Goal: Task Accomplishment & Management: Manage account settings

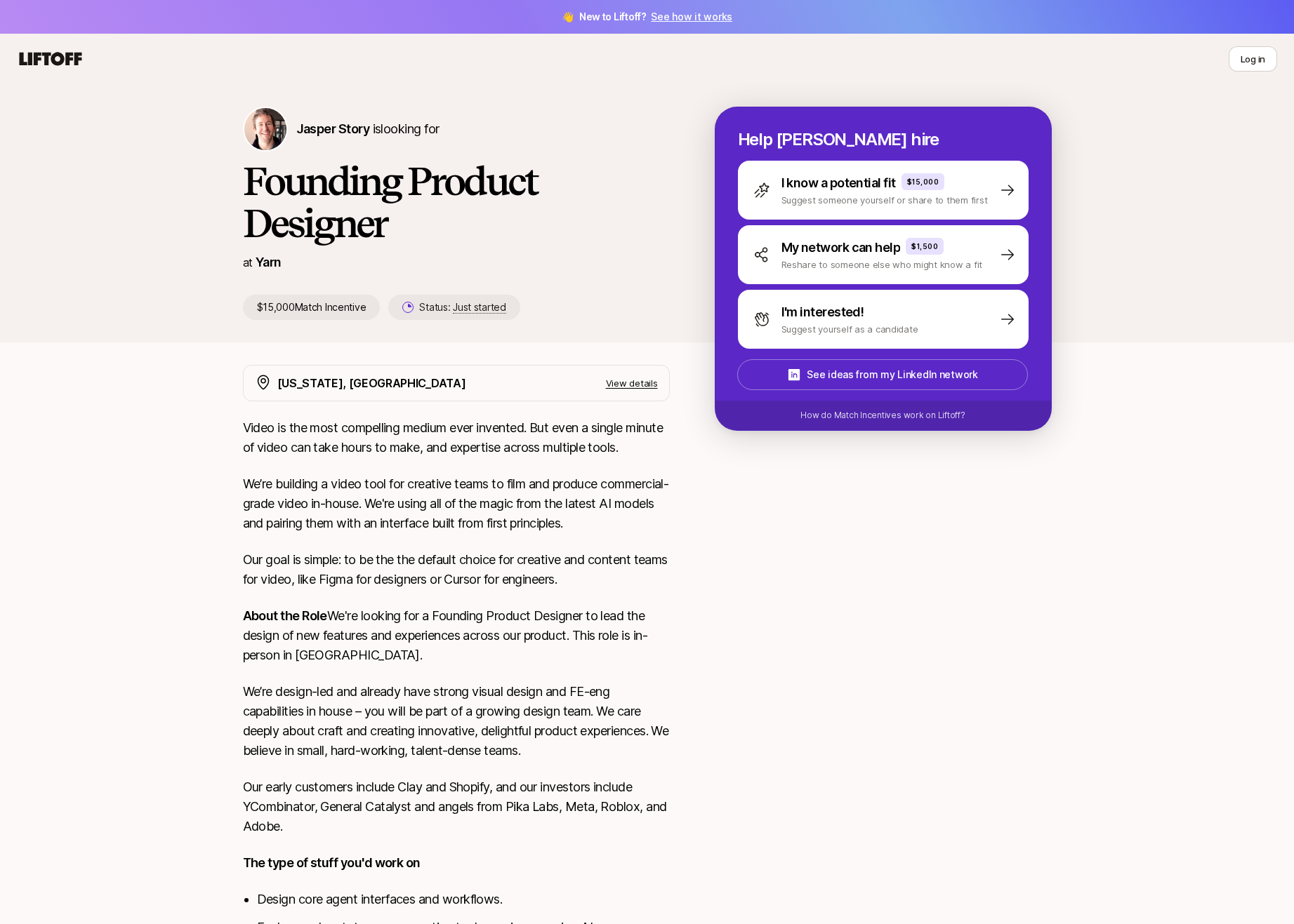
click at [53, 57] on icon at bounding box center [51, 59] width 63 height 14
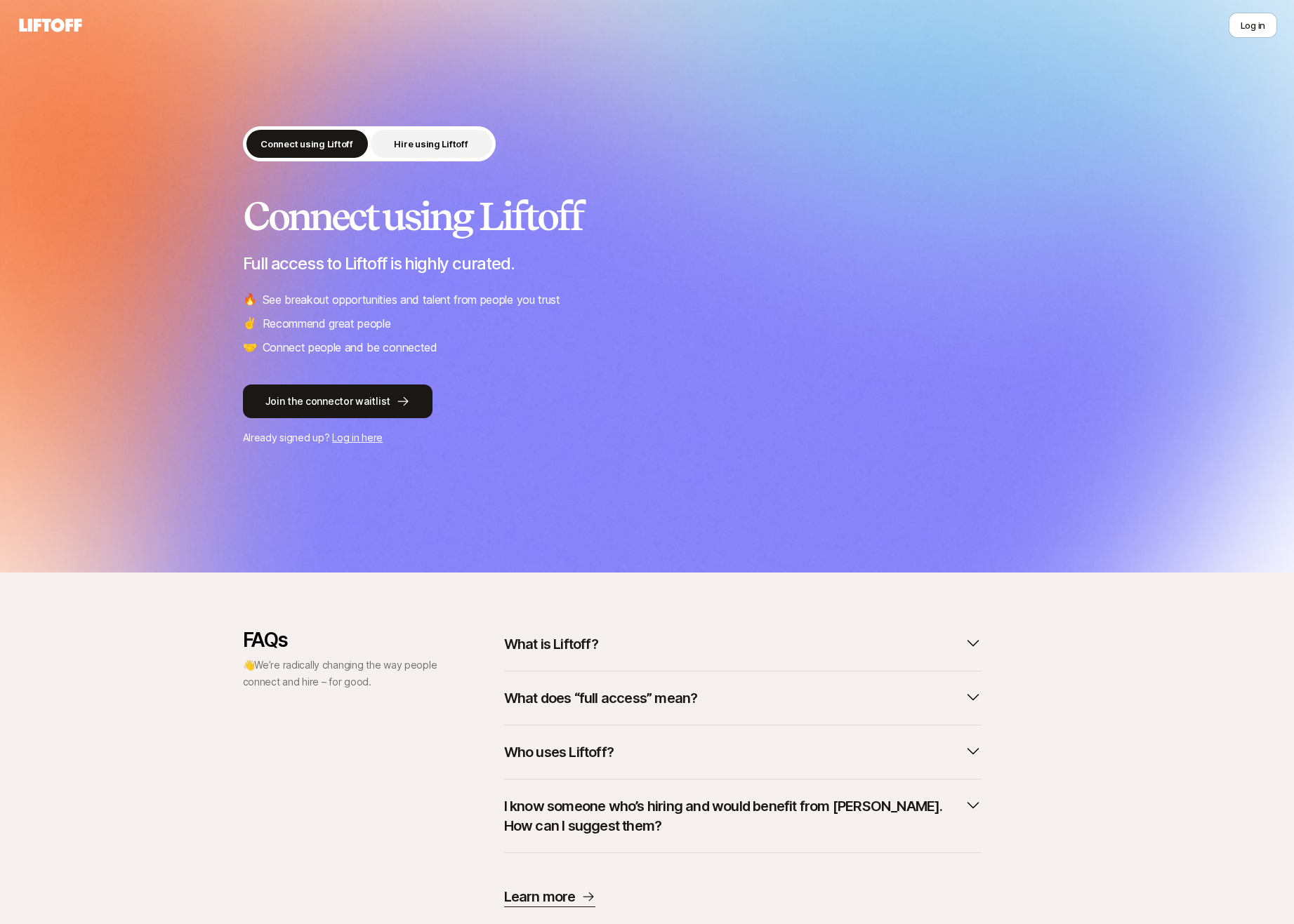
click at [439, 130] on button "Hire using Liftoff" at bounding box center [431, 144] width 122 height 28
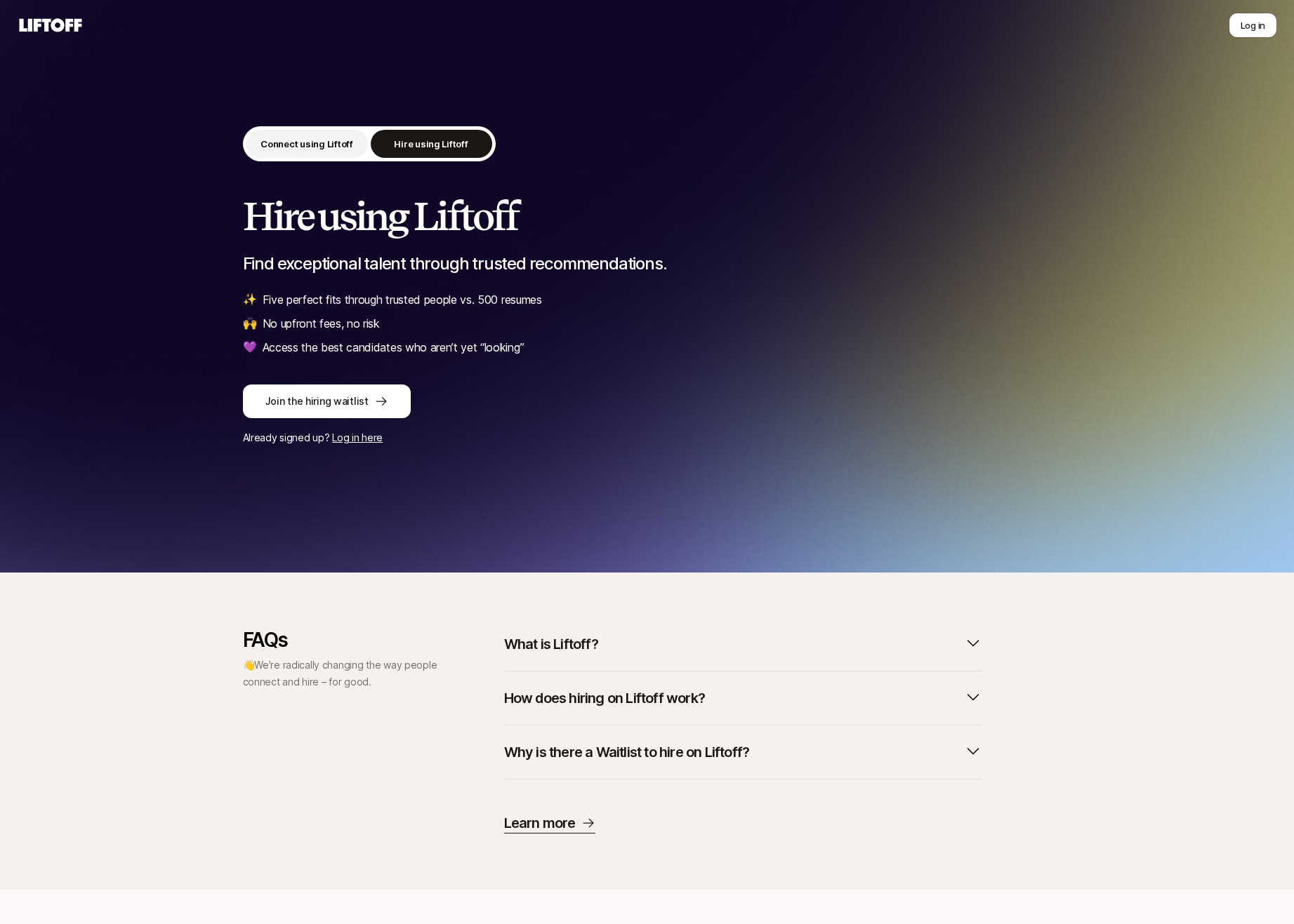
click at [299, 134] on button "Connect using Liftoff" at bounding box center [307, 144] width 122 height 28
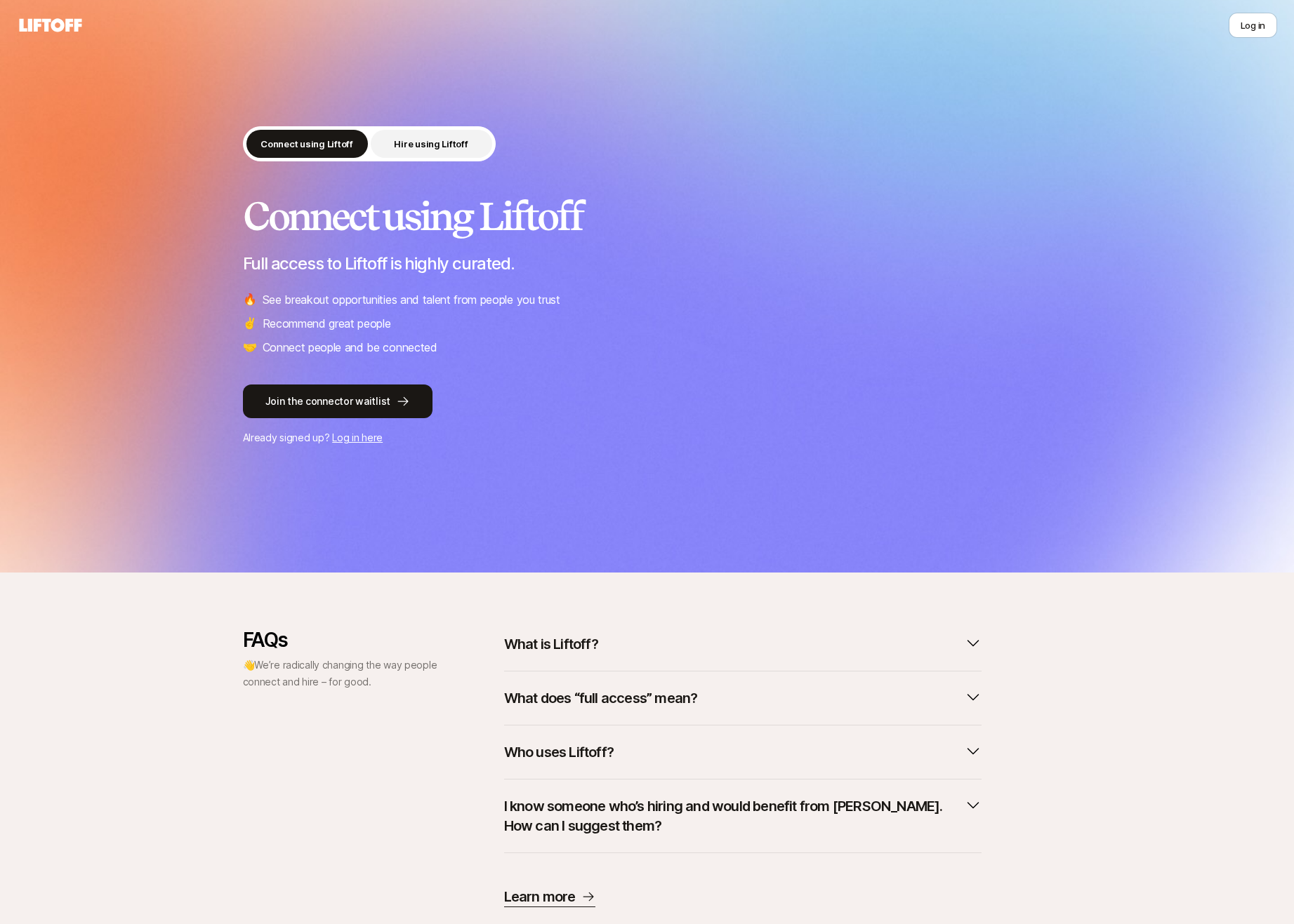
scroll to position [39, 0]
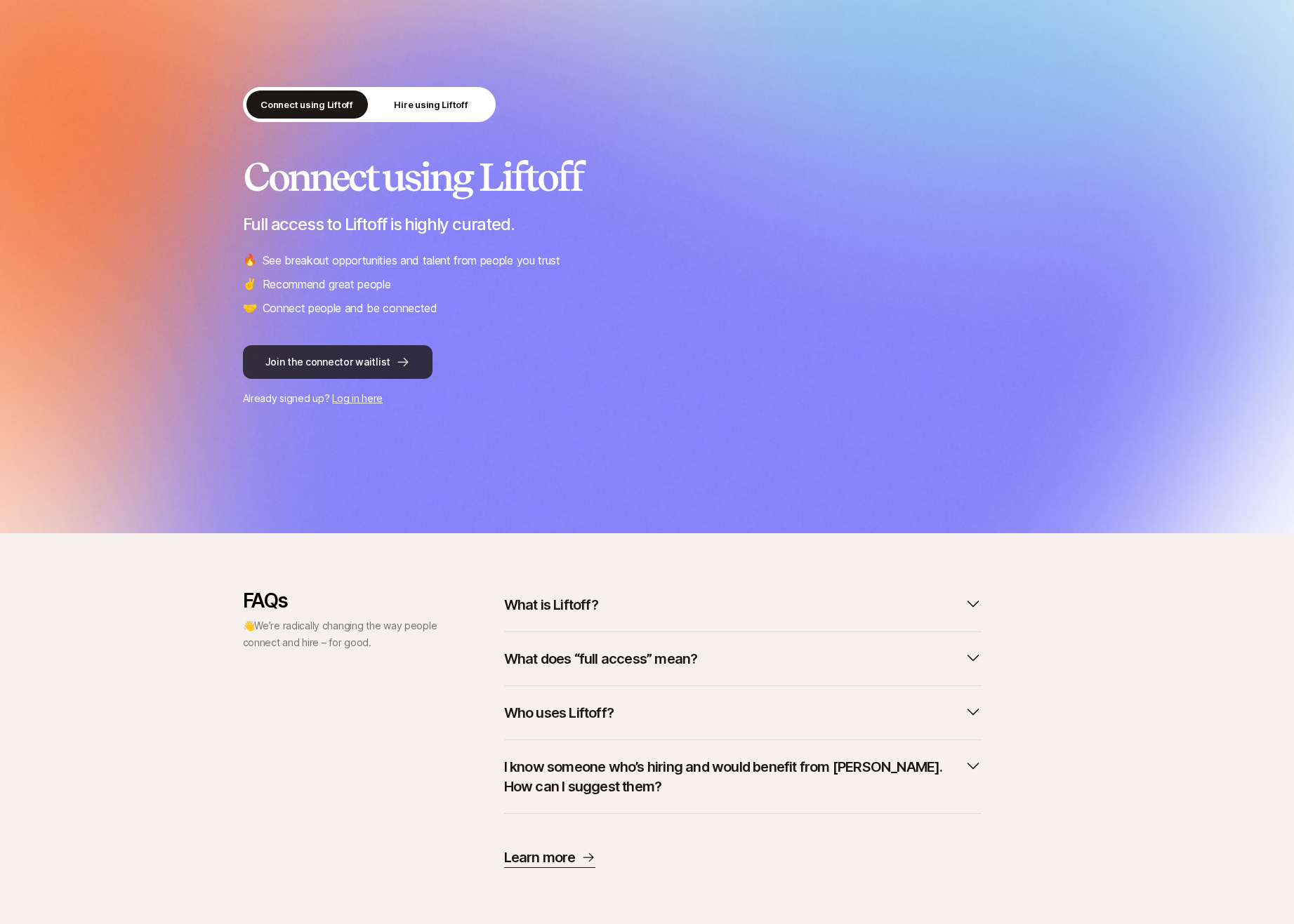
click at [374, 360] on button "Join the connector waitlist" at bounding box center [337, 362] width 190 height 34
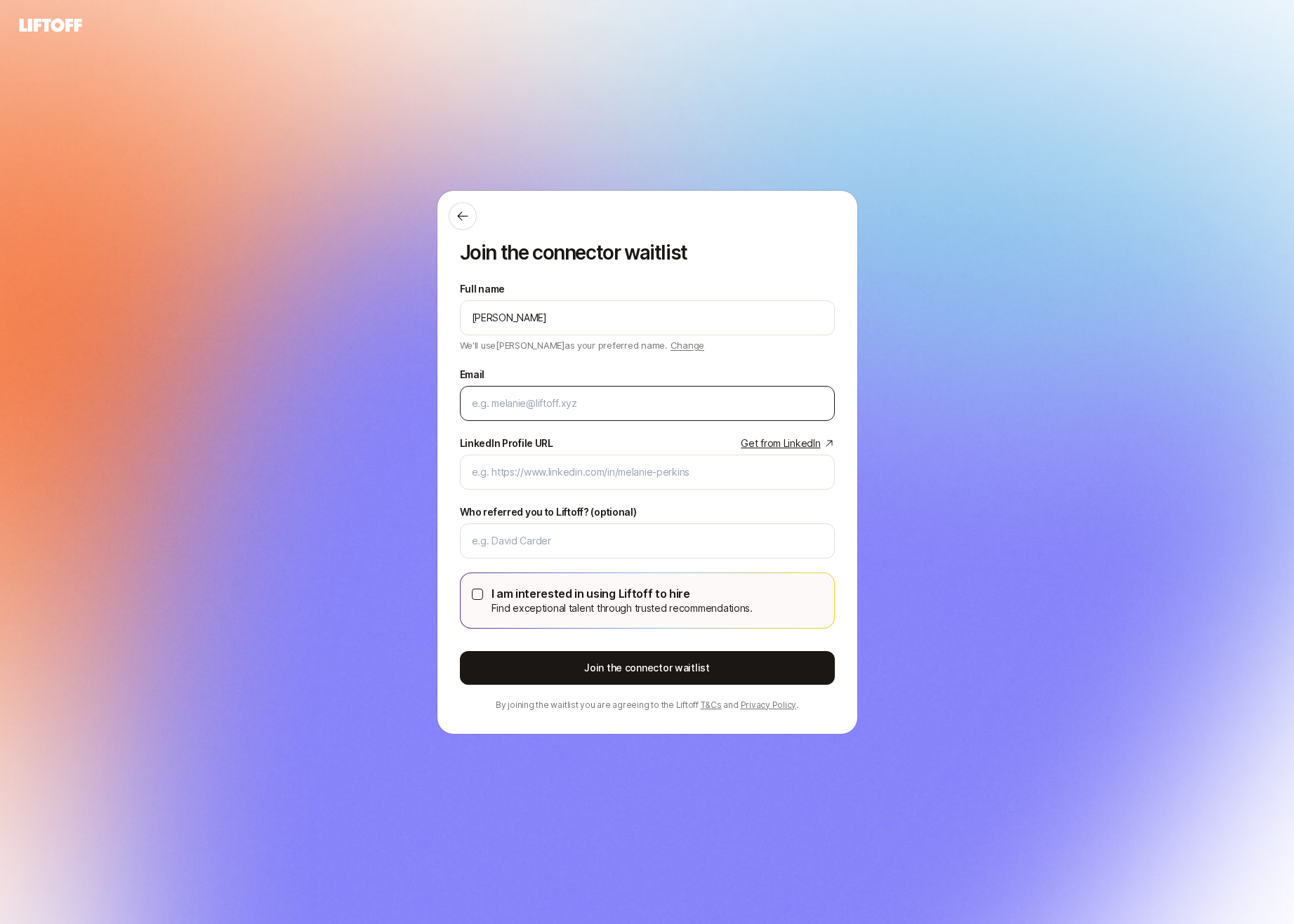
type input "Spencer Marsh"
click at [723, 403] on input "Email" at bounding box center [647, 404] width 351 height 17
type input "spencer@xander.xyz"
click at [641, 484] on div at bounding box center [647, 472] width 375 height 35
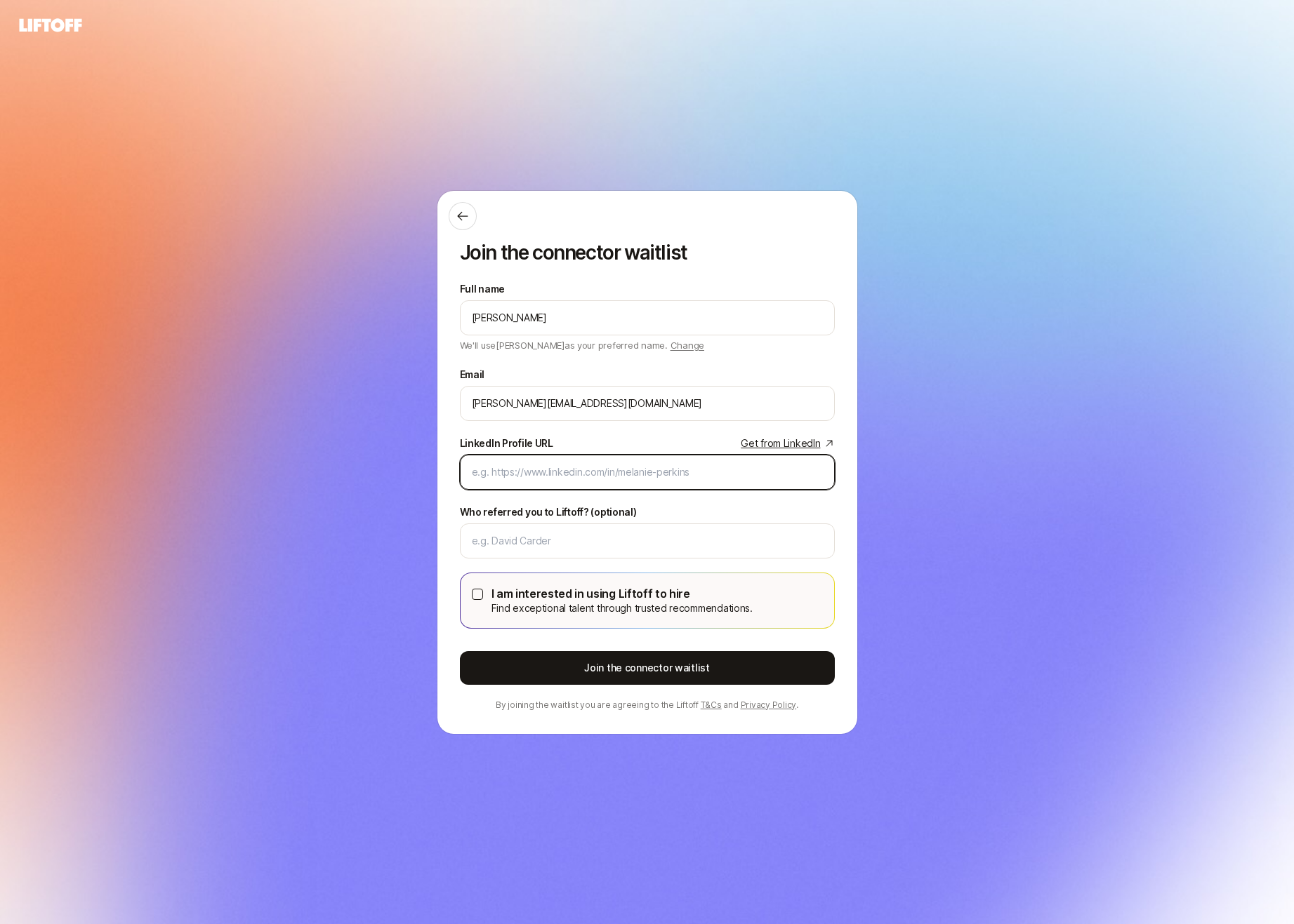
click at [647, 473] on input "LinkedIn Profile URL Get from LinkedIn" at bounding box center [647, 473] width 351 height 17
paste input "https://www.linkedin.com/in/spenceralexandermarsh/"
type input "https://www.linkedin.com/in/spenceralexandermarsh/"
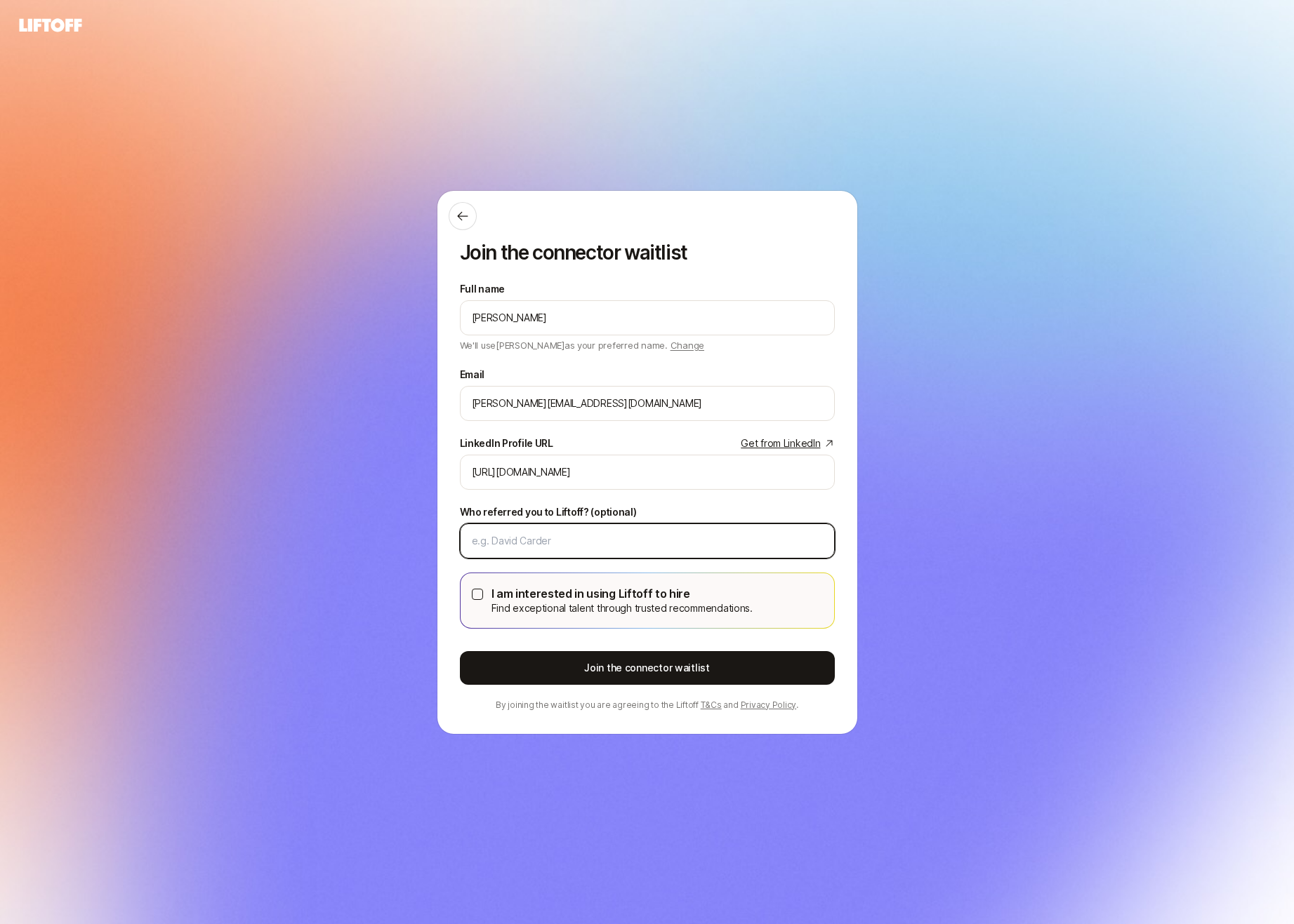
click at [548, 541] on input "Who referred you to Liftoff? (optional)" at bounding box center [647, 541] width 351 height 17
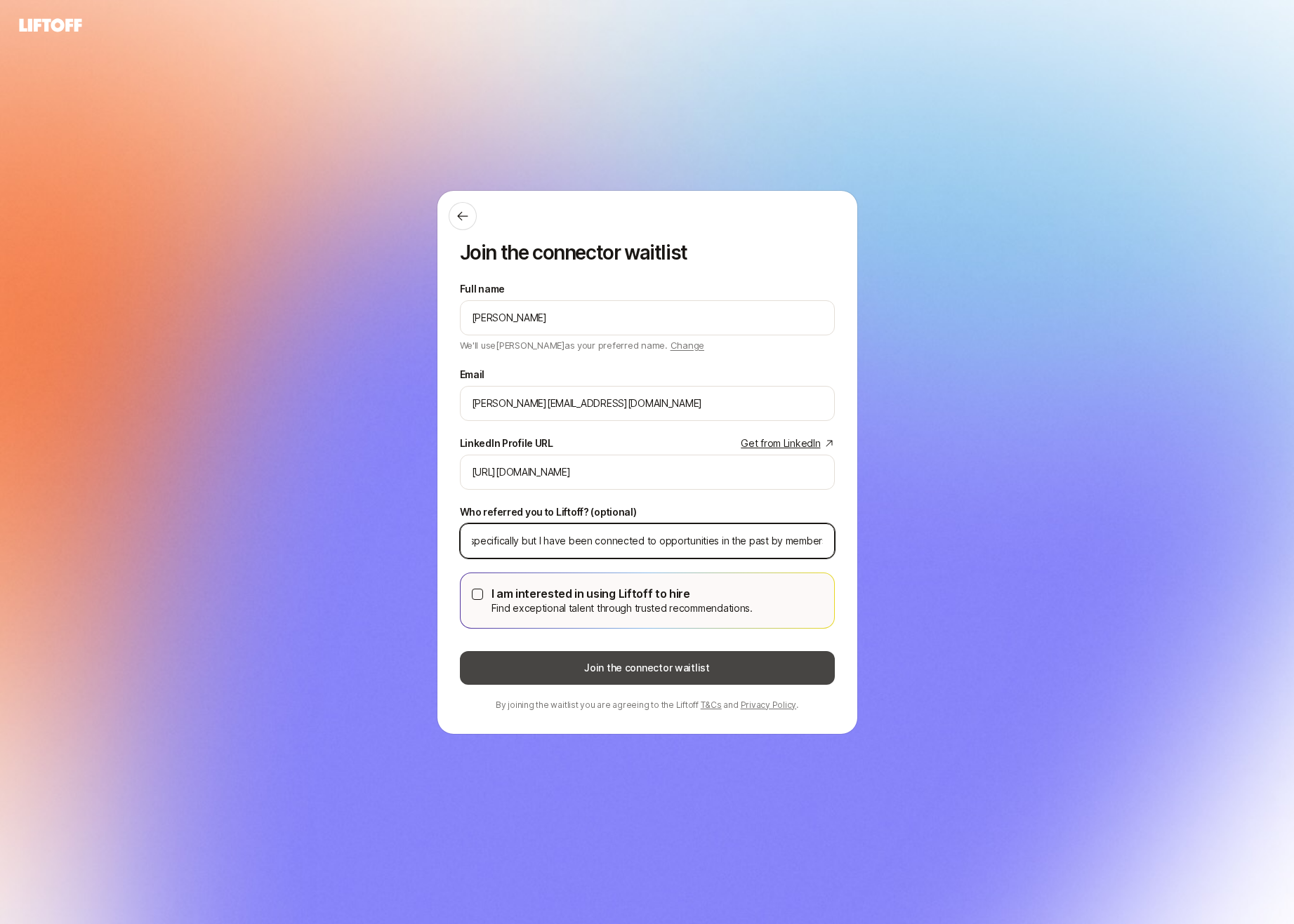
type input "No one specifically but I have been connected to opportunities in the past by m…"
click at [630, 667] on button "Join the connector waitlist" at bounding box center [647, 668] width 375 height 34
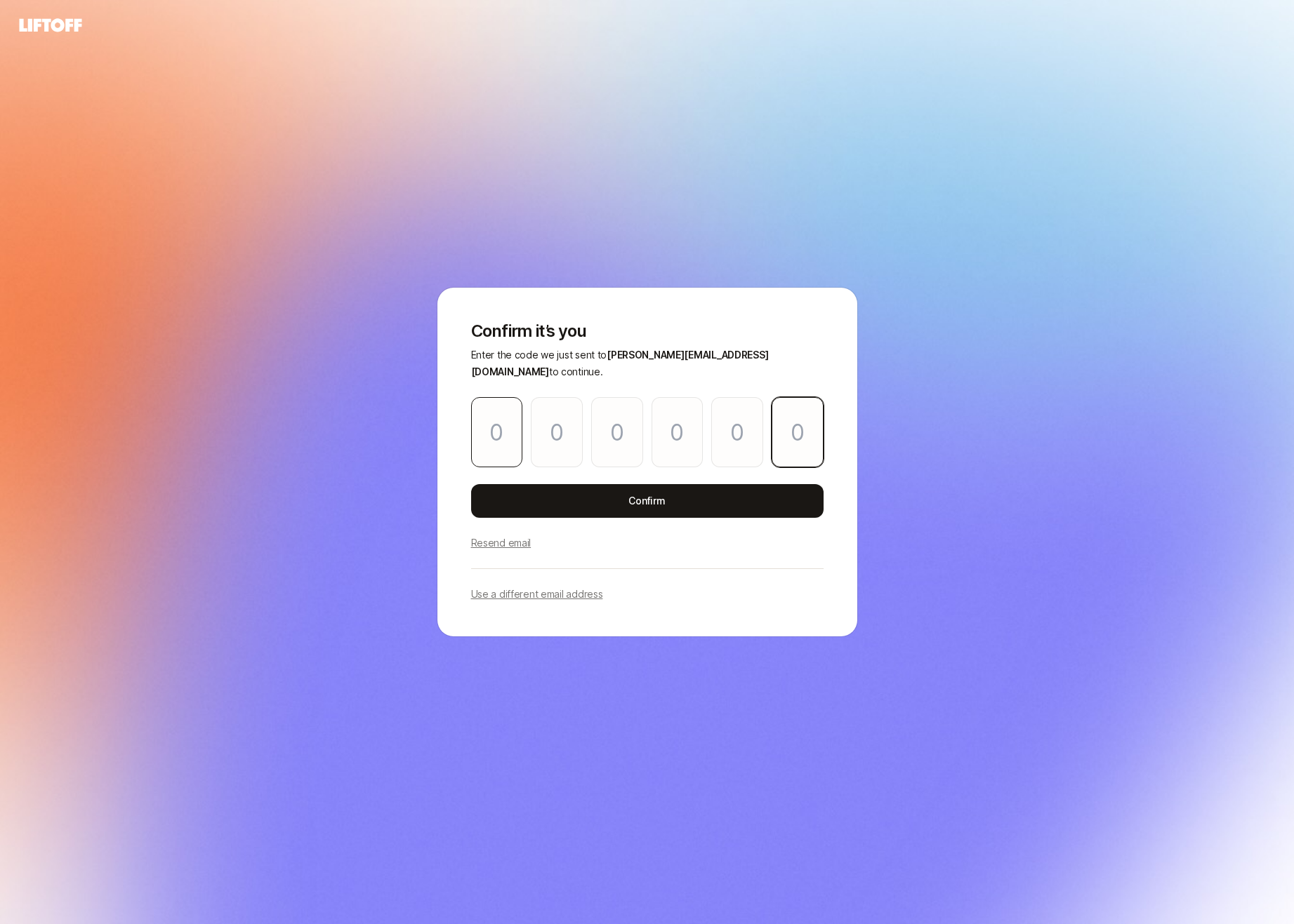
paste input "6"
type input "7"
type input "5"
type input "2"
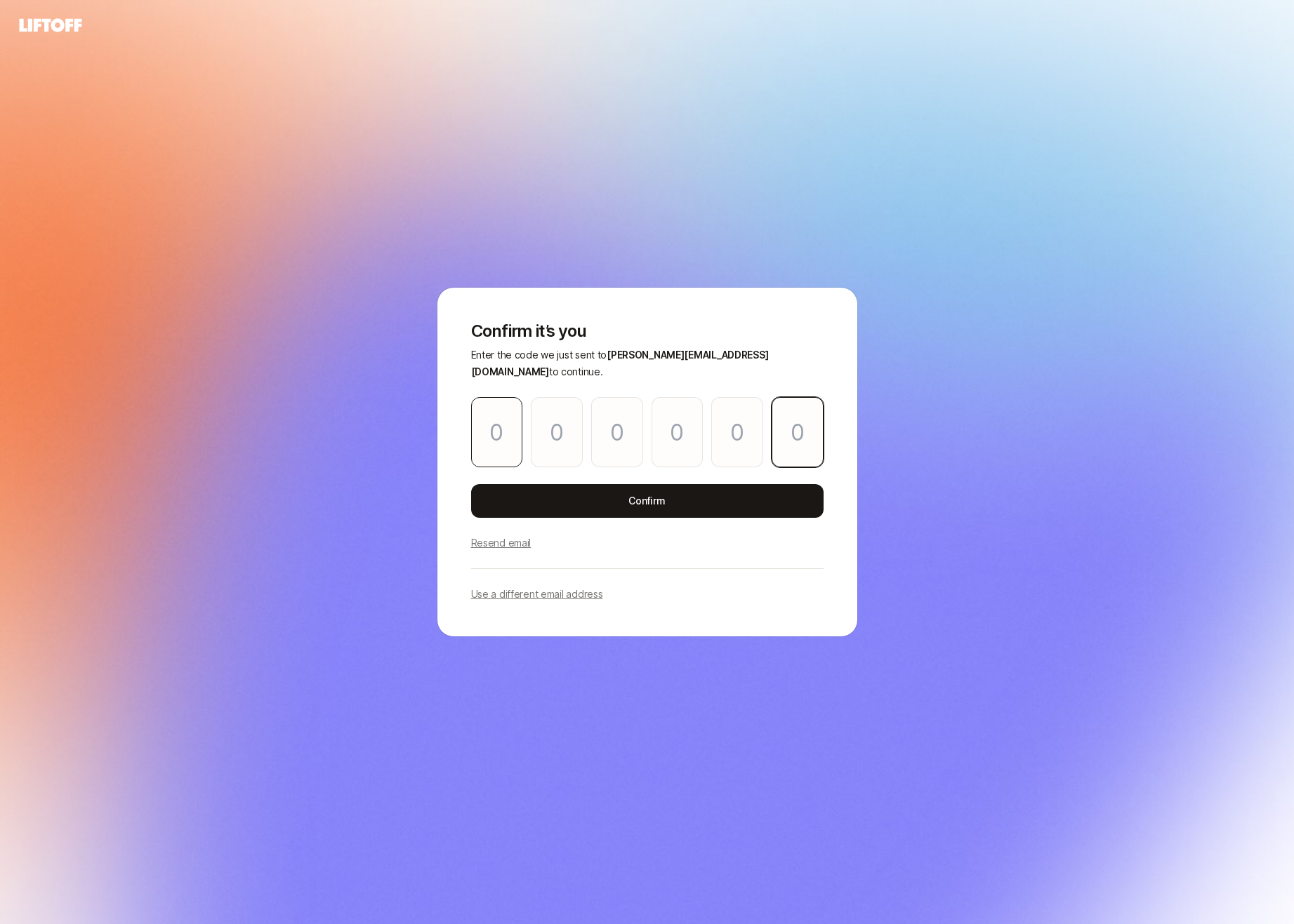
type input "4"
type input "6"
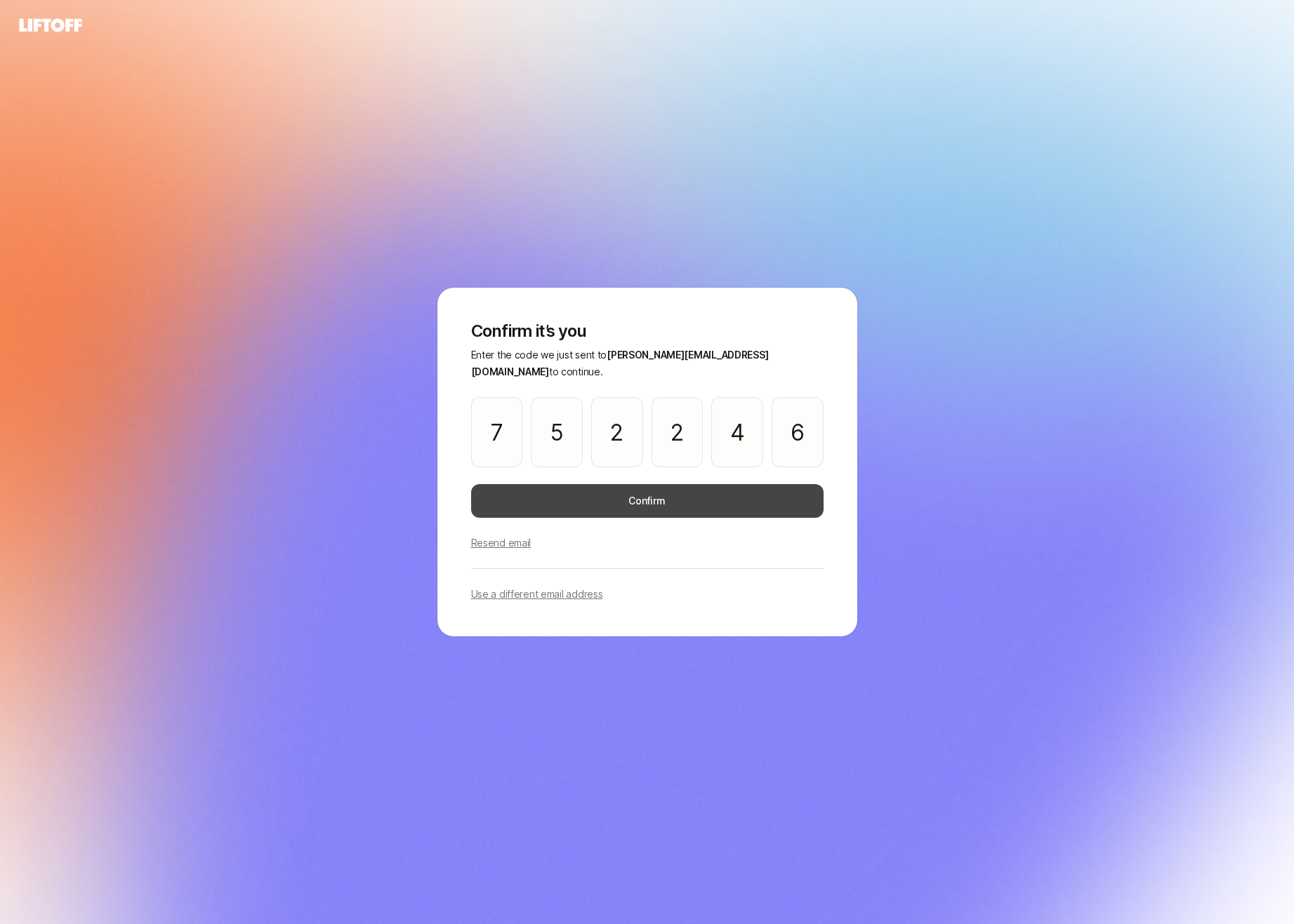
click at [678, 501] on button "Confirm" at bounding box center [647, 501] width 352 height 34
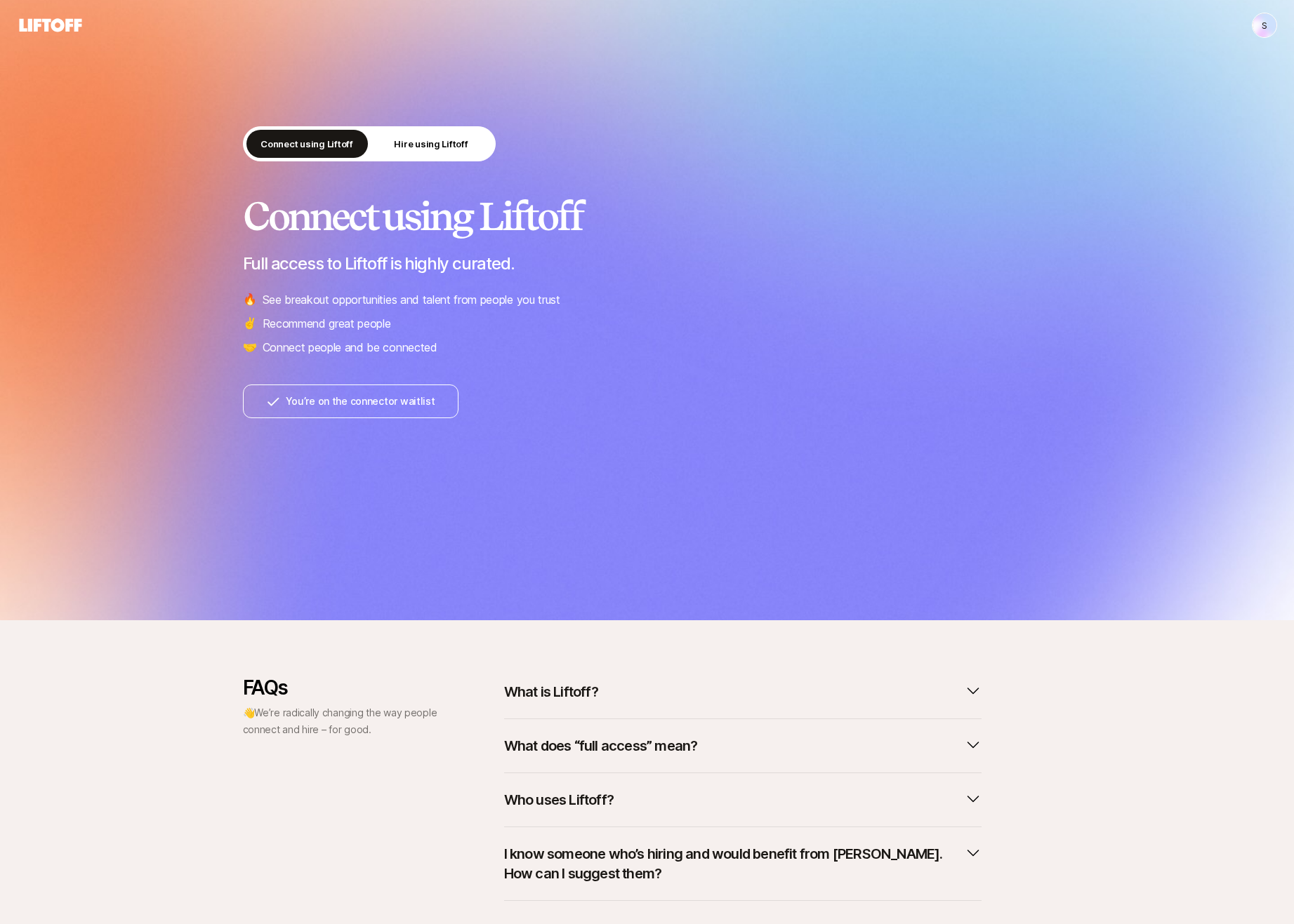
click at [669, 746] on p "What does “full access” mean?" at bounding box center [600, 746] width 194 height 20
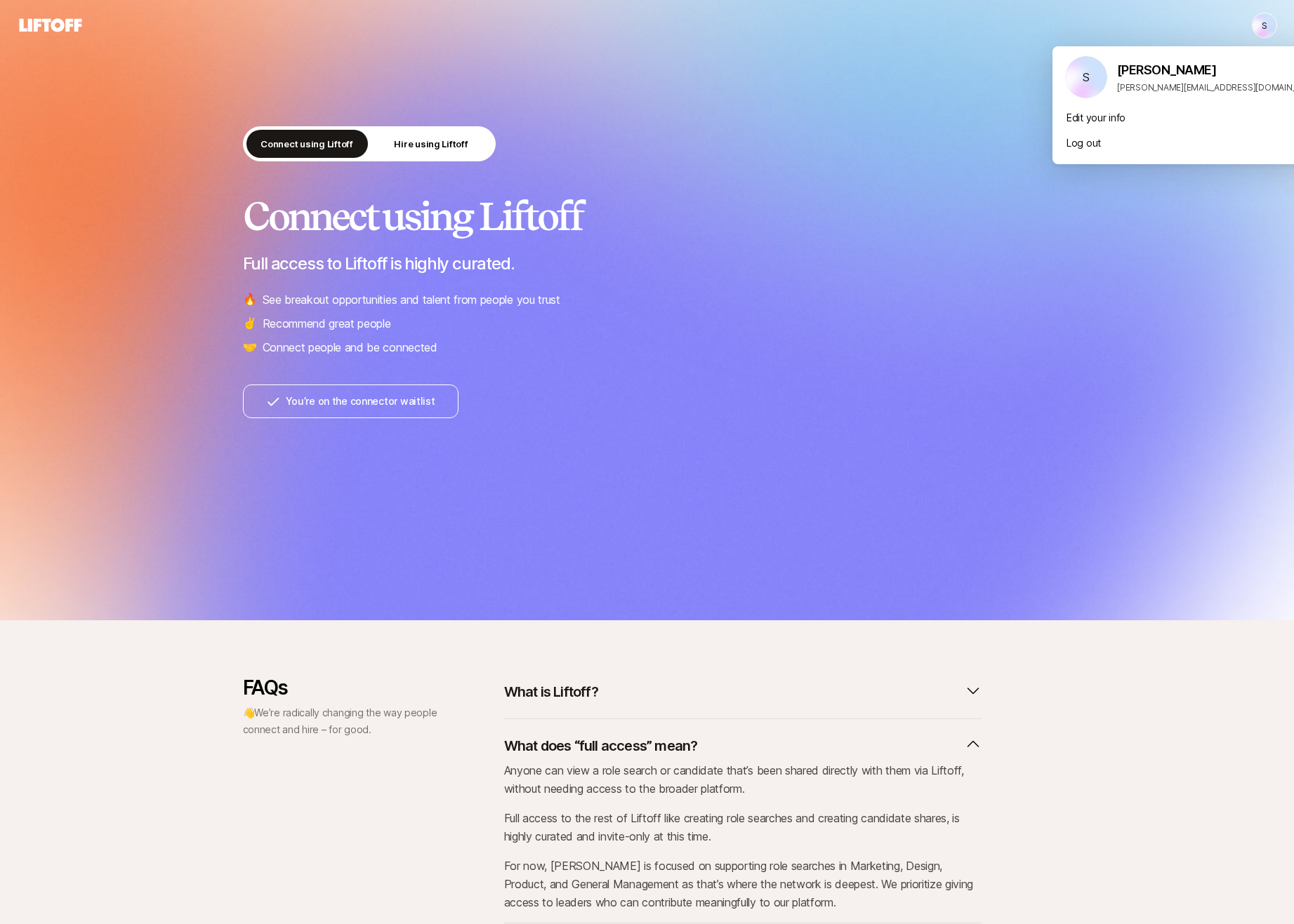
click at [1269, 24] on html "S S Connect using Liftoff Hire using Liftoff Connect using Liftoff Full access …" at bounding box center [647, 462] width 1294 height 924
click at [1107, 116] on div "Edit your info" at bounding box center [1192, 117] width 281 height 25
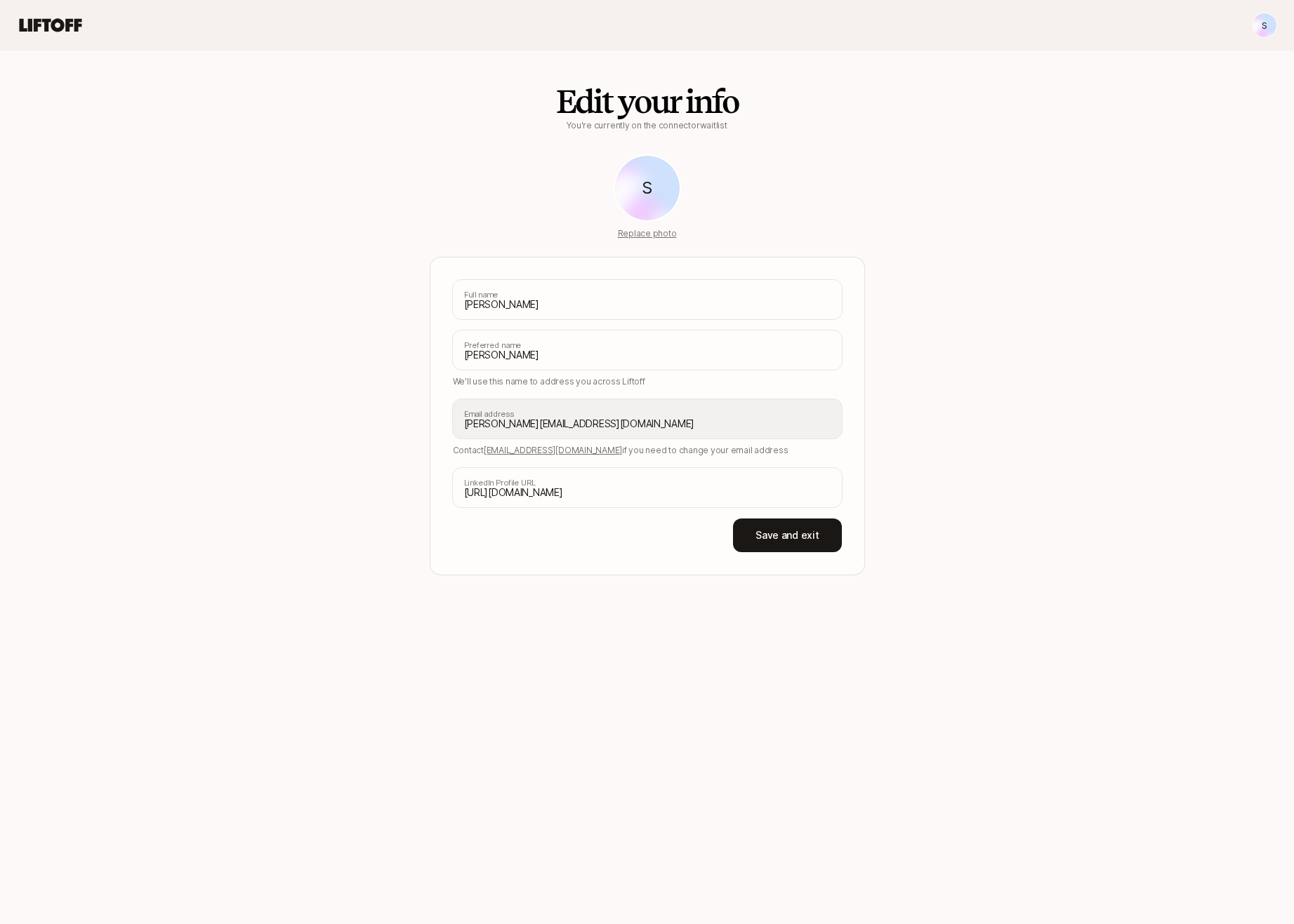
click at [36, 17] on icon at bounding box center [50, 25] width 67 height 20
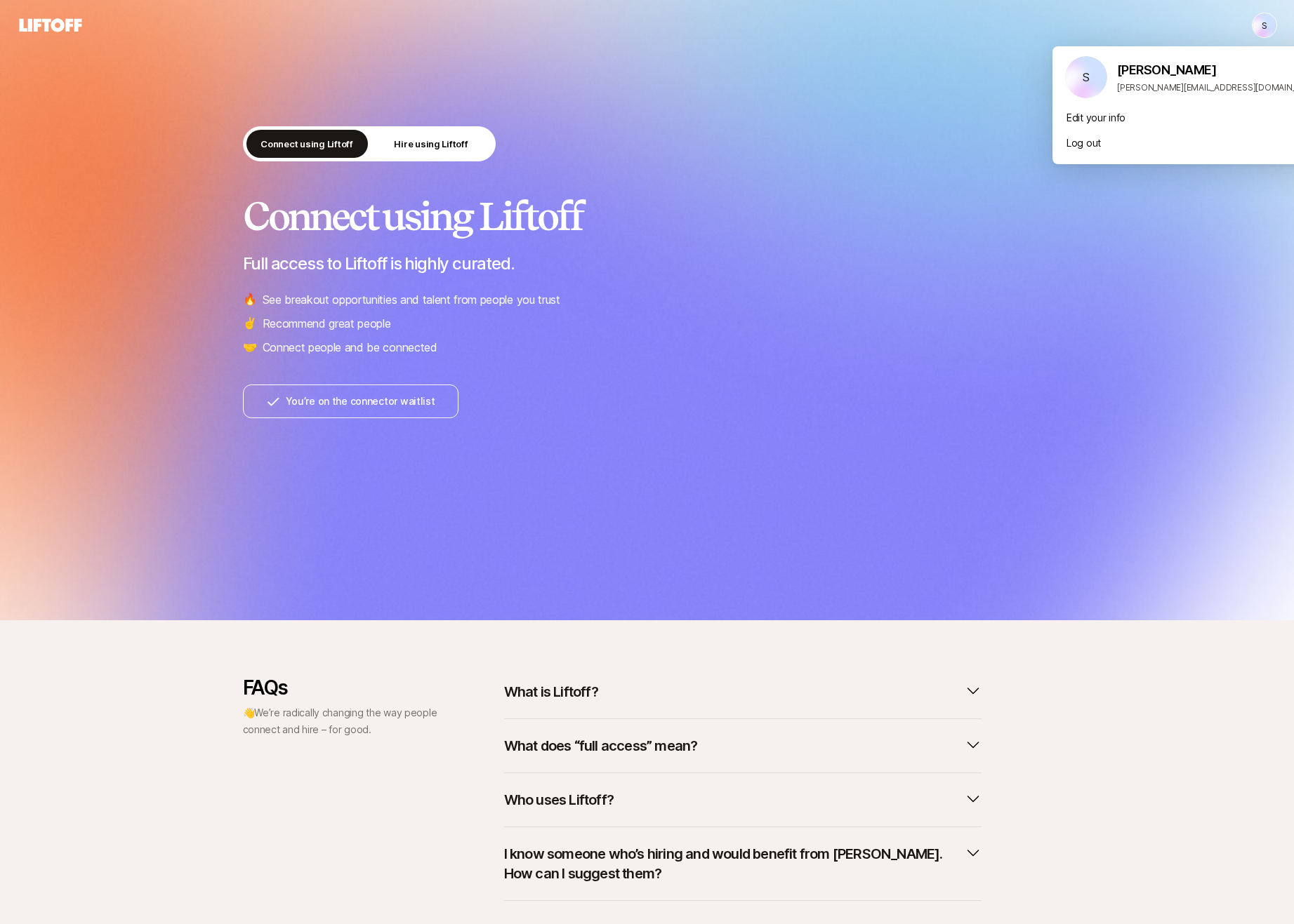
click at [1263, 25] on html "S S Connect using Liftoff Hire using Liftoff Connect using Liftoff Full access …" at bounding box center [647, 462] width 1294 height 924
click at [1109, 110] on div "Edit your info" at bounding box center [1192, 117] width 281 height 25
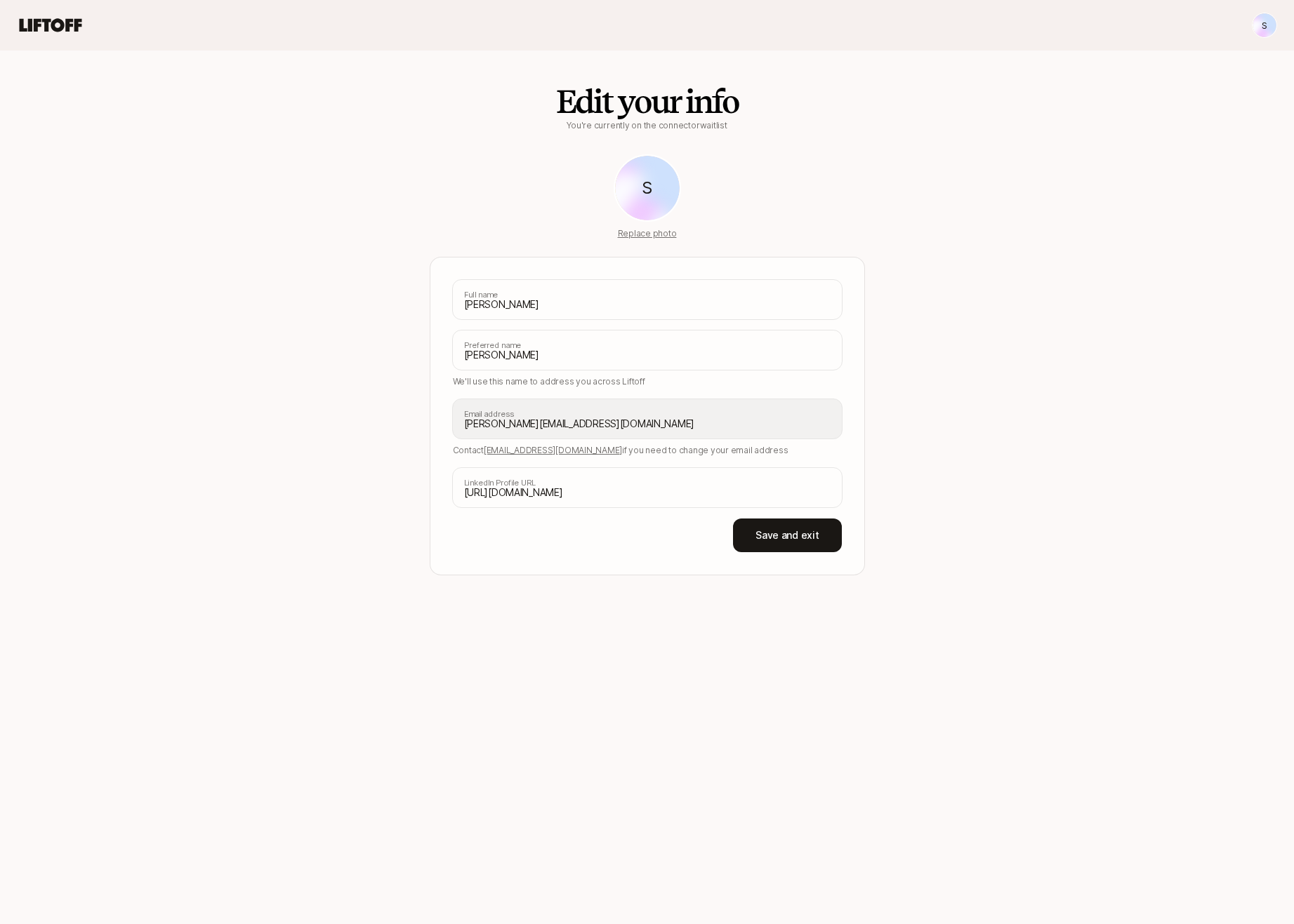
click at [656, 202] on icon at bounding box center [647, 188] width 64 height 64
click at [653, 233] on p "Replace photo" at bounding box center [647, 234] width 59 height 13
click at [673, 237] on input "Replace photo" at bounding box center [675, 239] width 3 height 3
type input "C:\fakepath\Me.png"
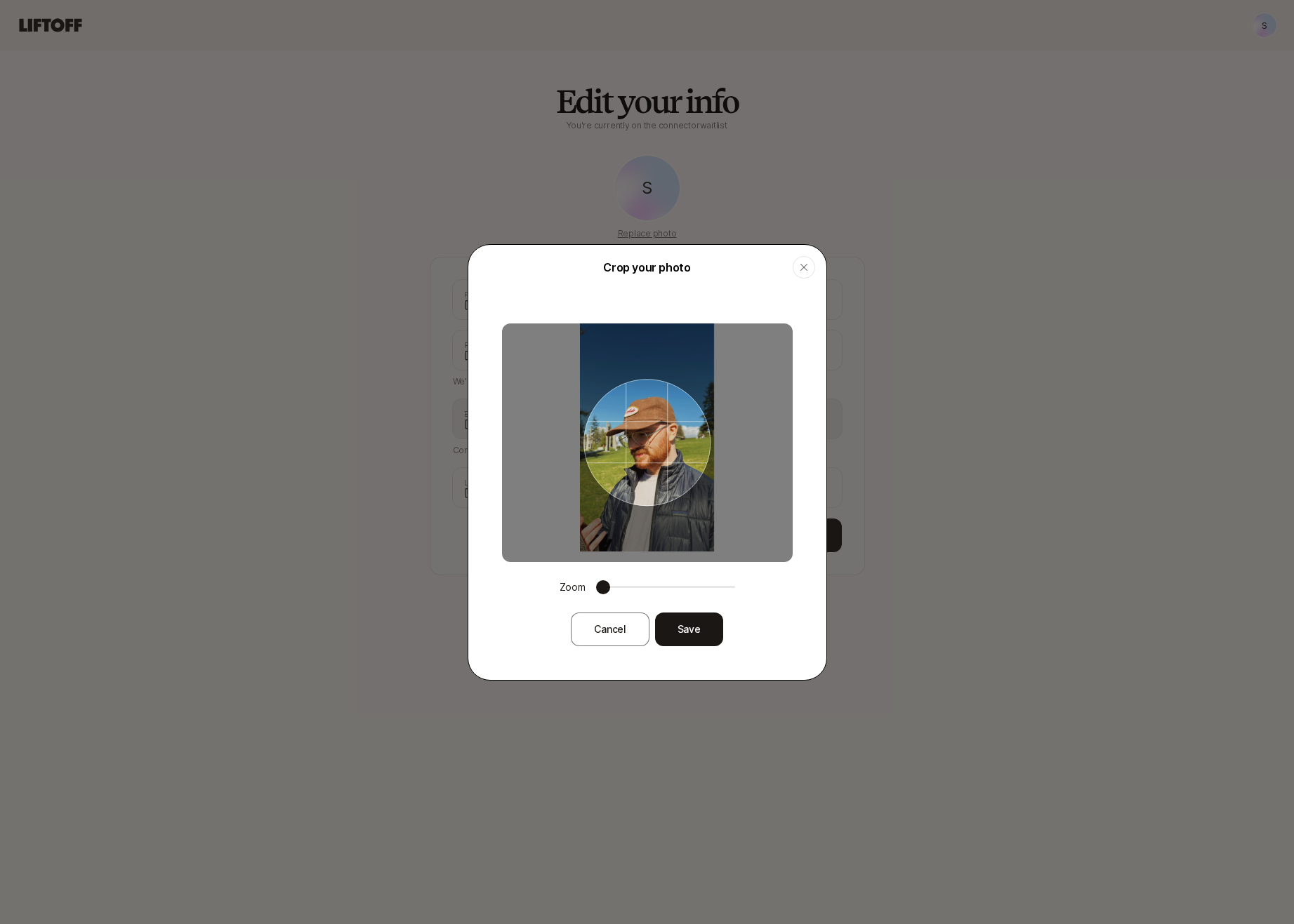
drag, startPoint x: 689, startPoint y: 466, endPoint x: 689, endPoint y: 457, distance: 9.0
click at [689, 457] on div at bounding box center [647, 442] width 128 height 128
click at [687, 625] on button "Save" at bounding box center [689, 629] width 68 height 34
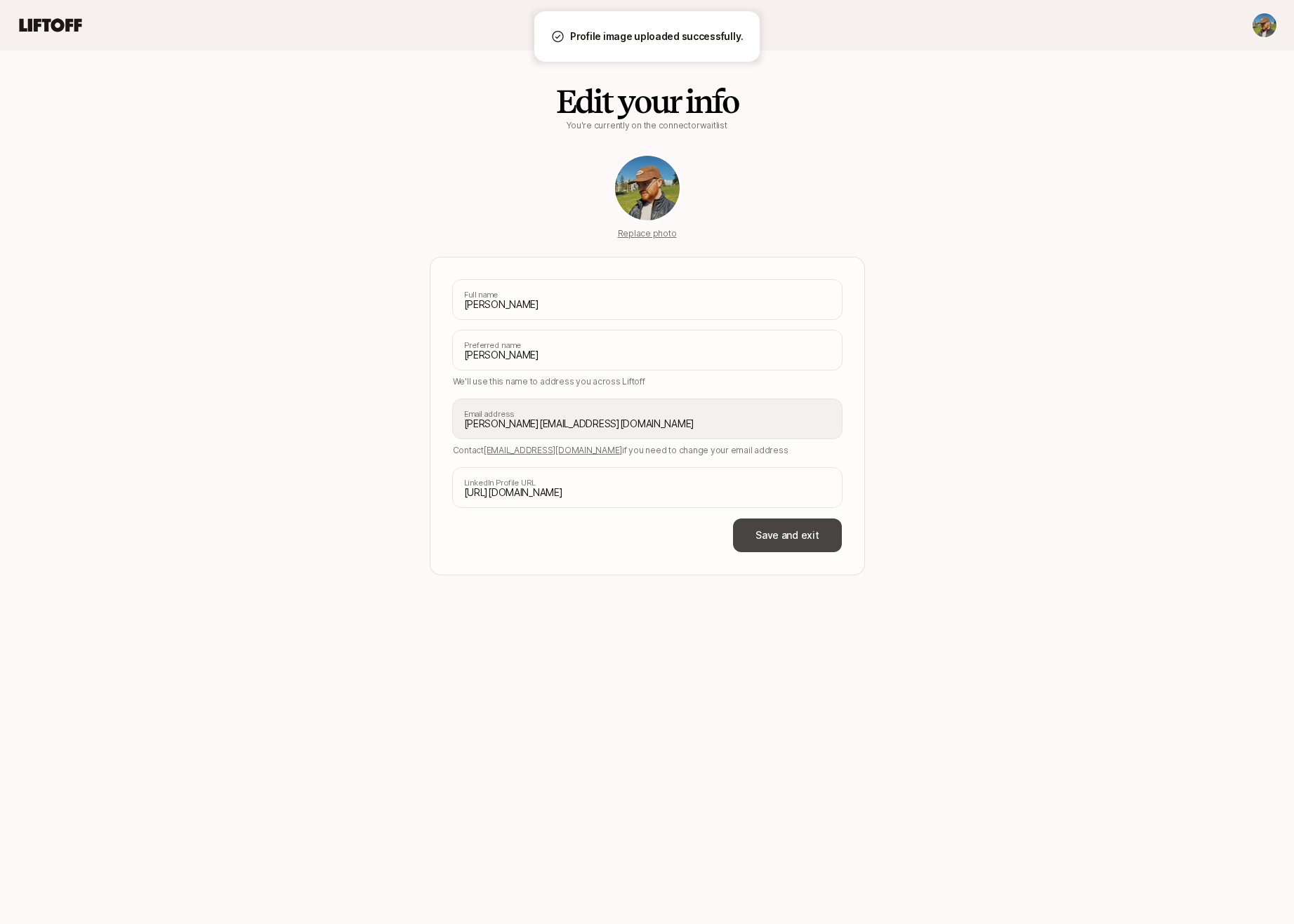
click at [806, 538] on button "Save and exit" at bounding box center [787, 535] width 108 height 34
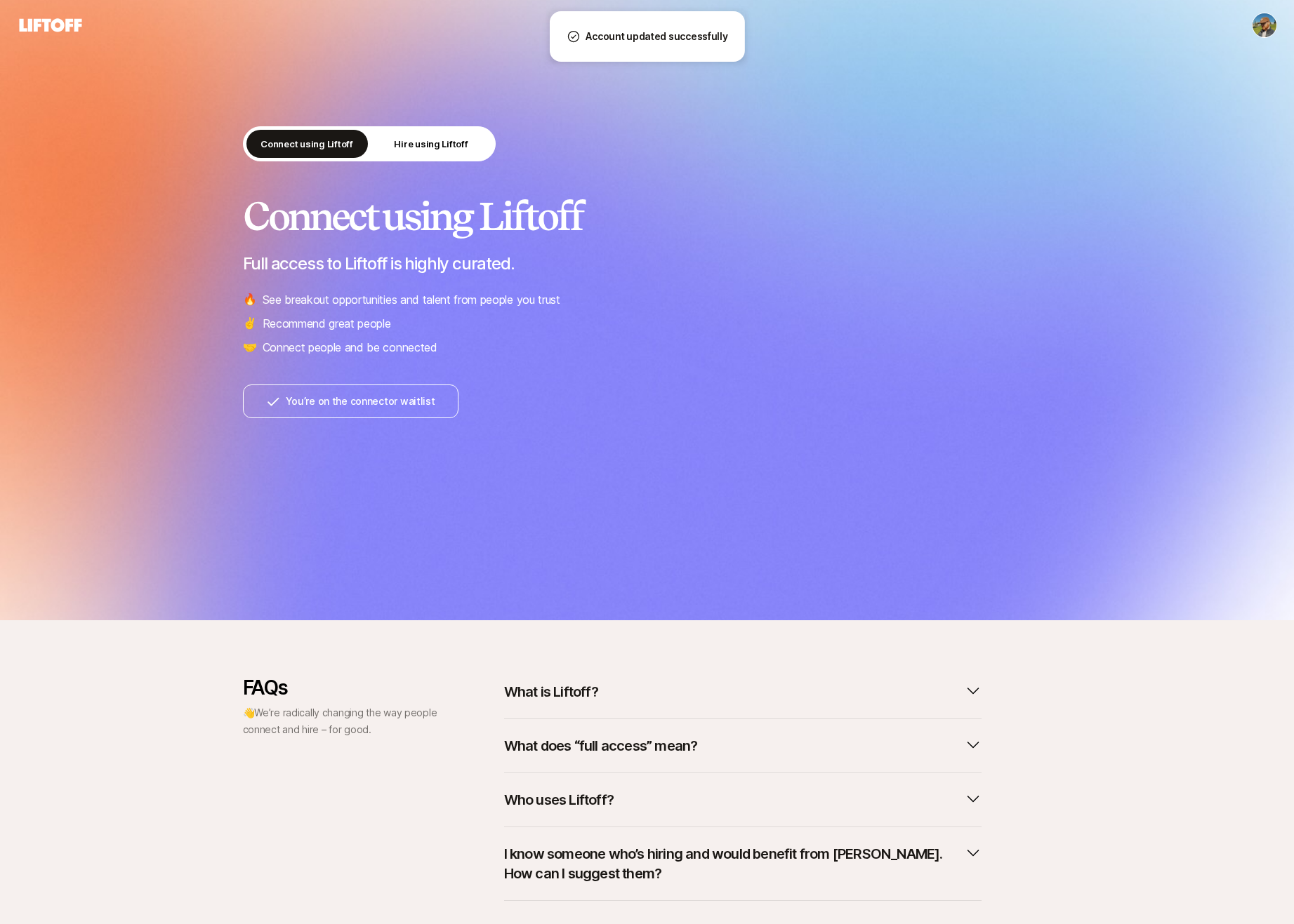
click at [1264, 25] on html "Connect using Liftoff Hire using Liftoff Connect using Liftoff Full access to L…" at bounding box center [647, 462] width 1294 height 924
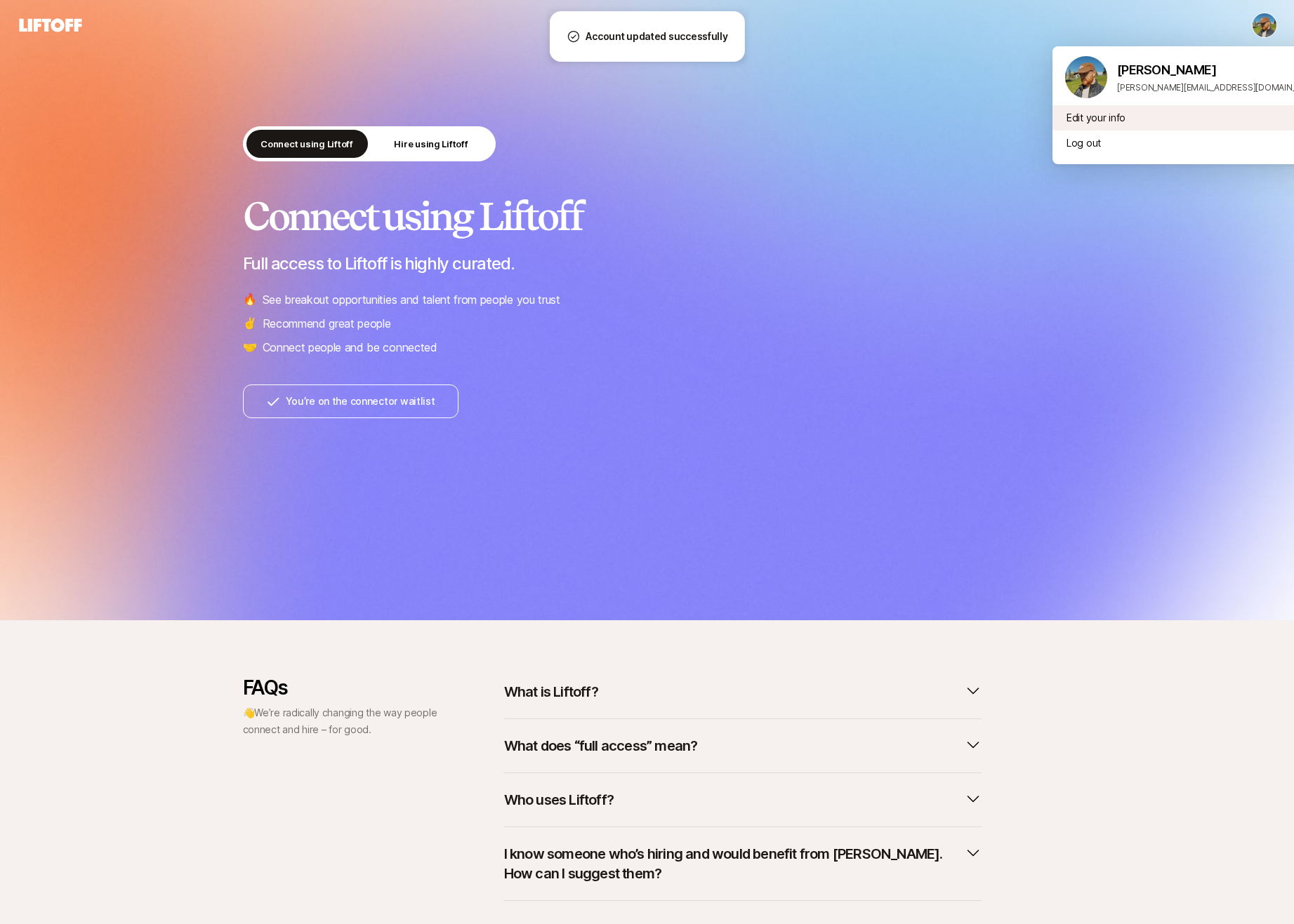
click at [1126, 117] on div "Edit your info" at bounding box center [1192, 117] width 281 height 25
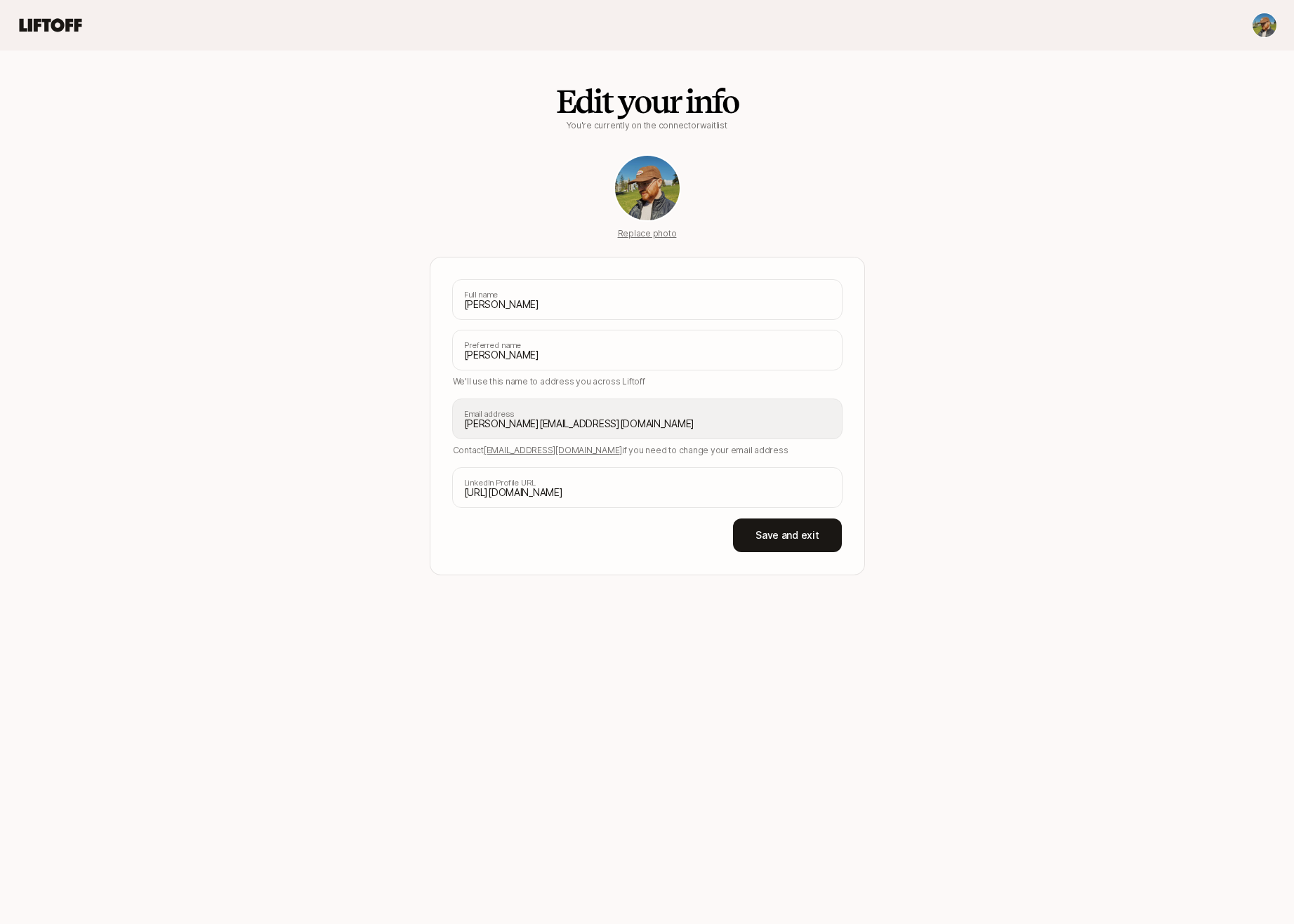
click at [1264, 23] on html "Edit your info You're currently on the connector waitlist Replace photo Spencer…" at bounding box center [647, 462] width 1294 height 924
drag, startPoint x: 1070, startPoint y: 240, endPoint x: 676, endPoint y: 235, distance: 394.0
click at [1070, 240] on html "Edit your info You're currently on the connector waitlist Replace photo Spencer…" at bounding box center [647, 462] width 1294 height 924
click at [39, 34] on icon at bounding box center [50, 25] width 67 height 20
